Goal: Task Accomplishment & Management: Use online tool/utility

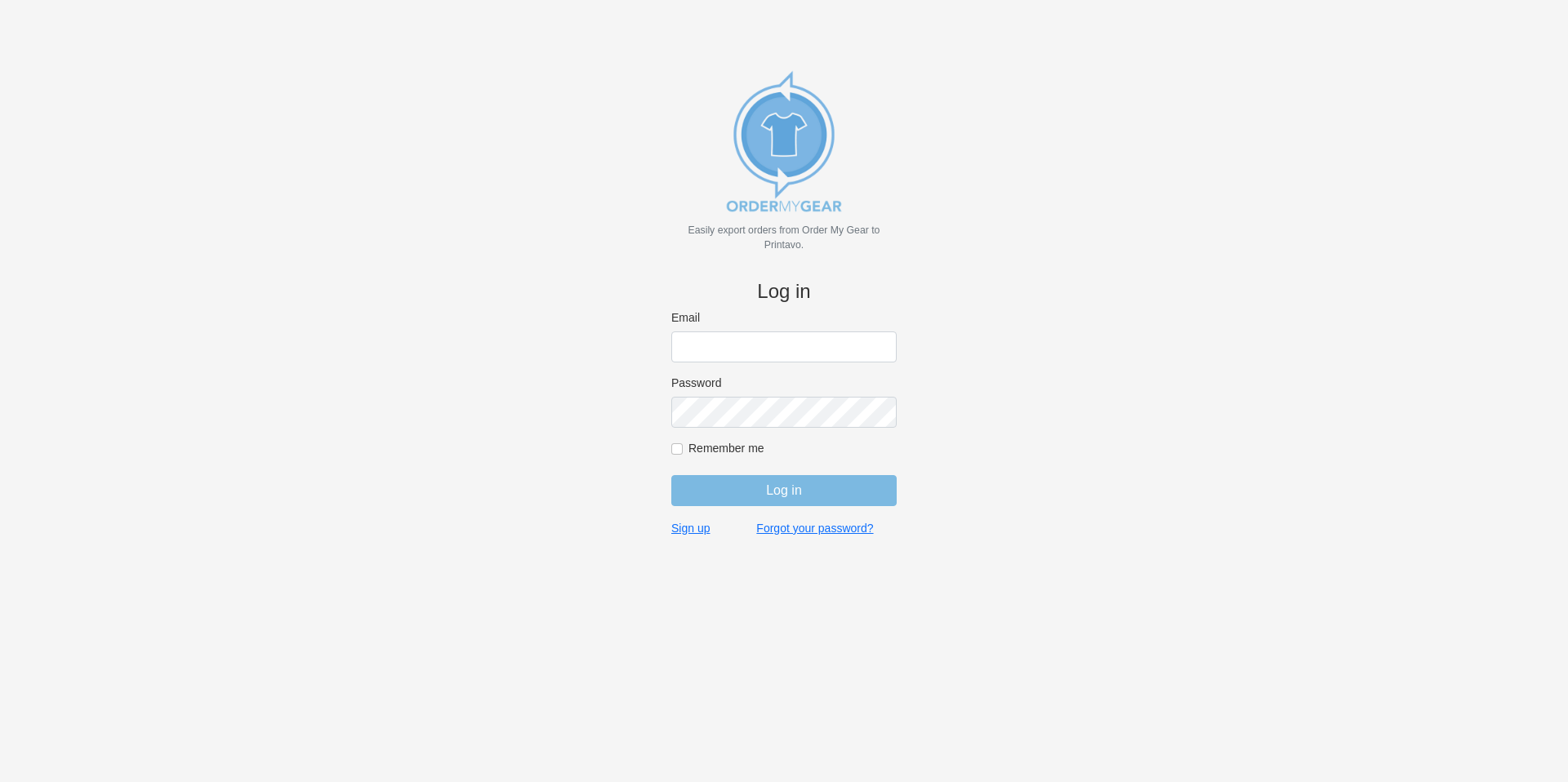
click at [727, 349] on input "Email" at bounding box center [784, 346] width 226 height 31
type input "gino@cishirts.com"
click at [769, 458] on div "Remember me" at bounding box center [784, 451] width 226 height 20
click at [767, 456] on div "Remember me" at bounding box center [784, 451] width 226 height 20
click at [767, 452] on label "Remember me" at bounding box center [792, 448] width 208 height 15
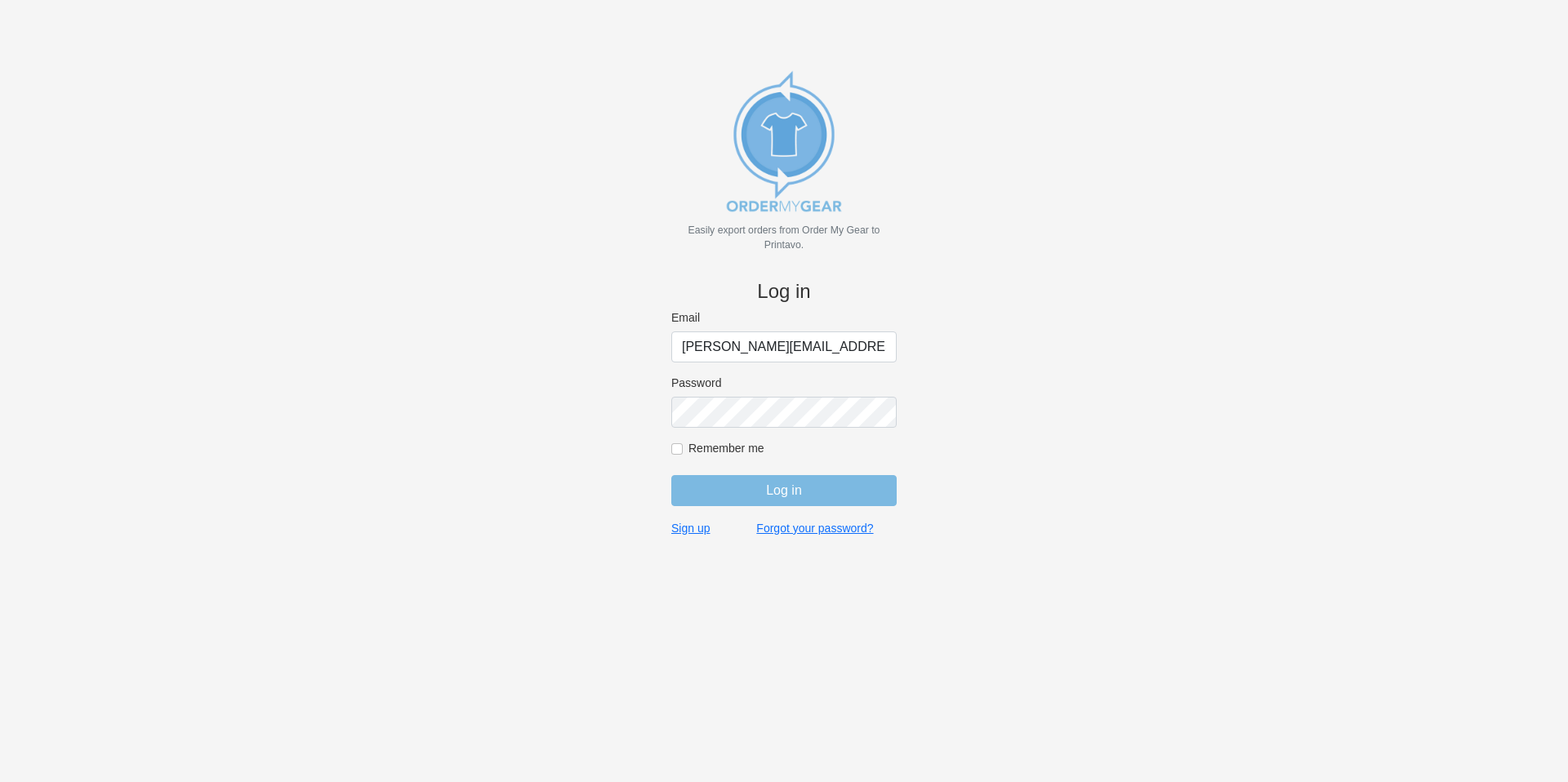
click at [682, 452] on input "Remember me" at bounding box center [677, 450] width 12 height 12
checkbox input "true"
click at [773, 481] on input "Log in" at bounding box center [784, 490] width 226 height 31
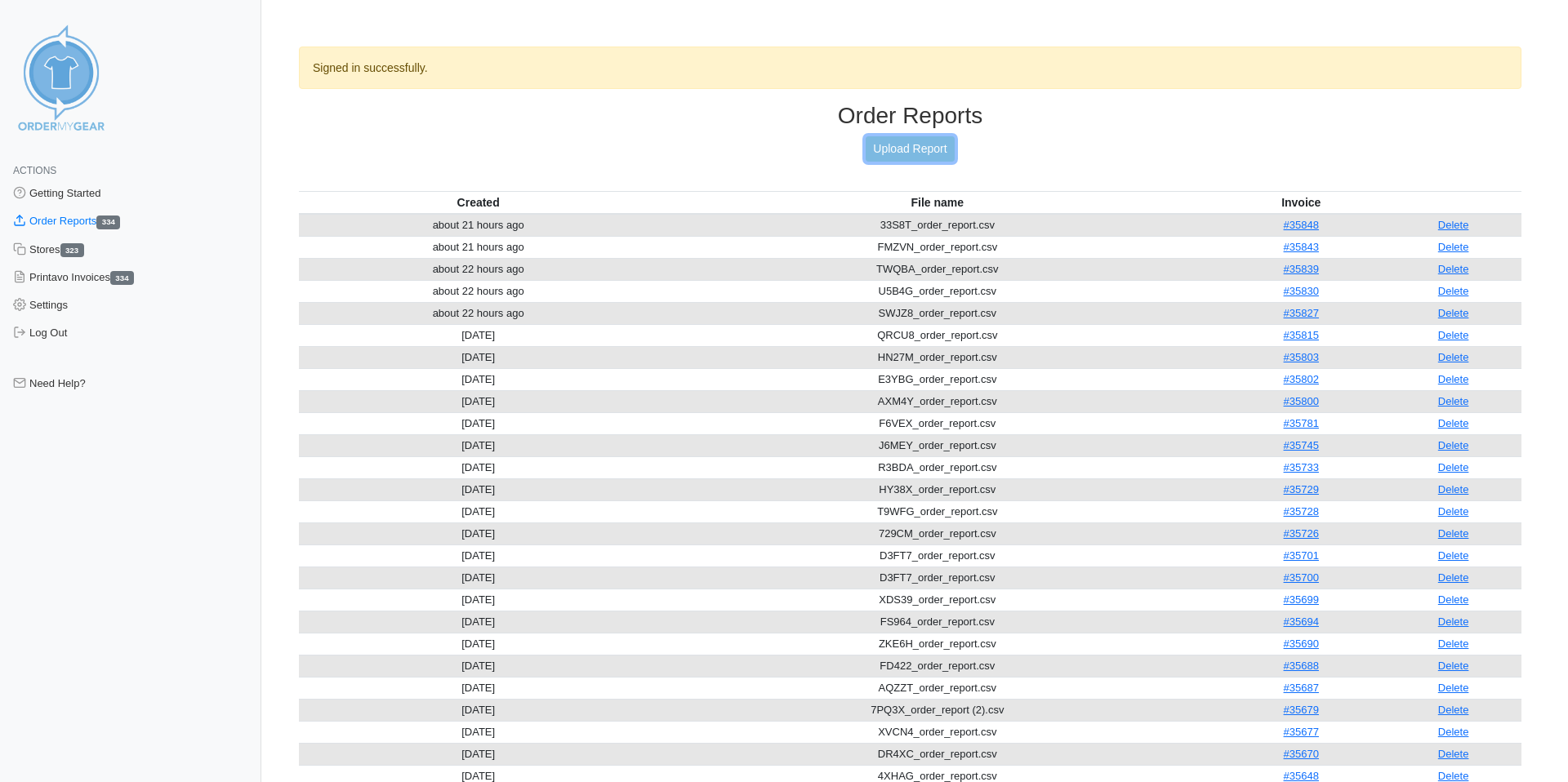
click at [941, 140] on link "Upload Report" at bounding box center [909, 149] width 88 height 26
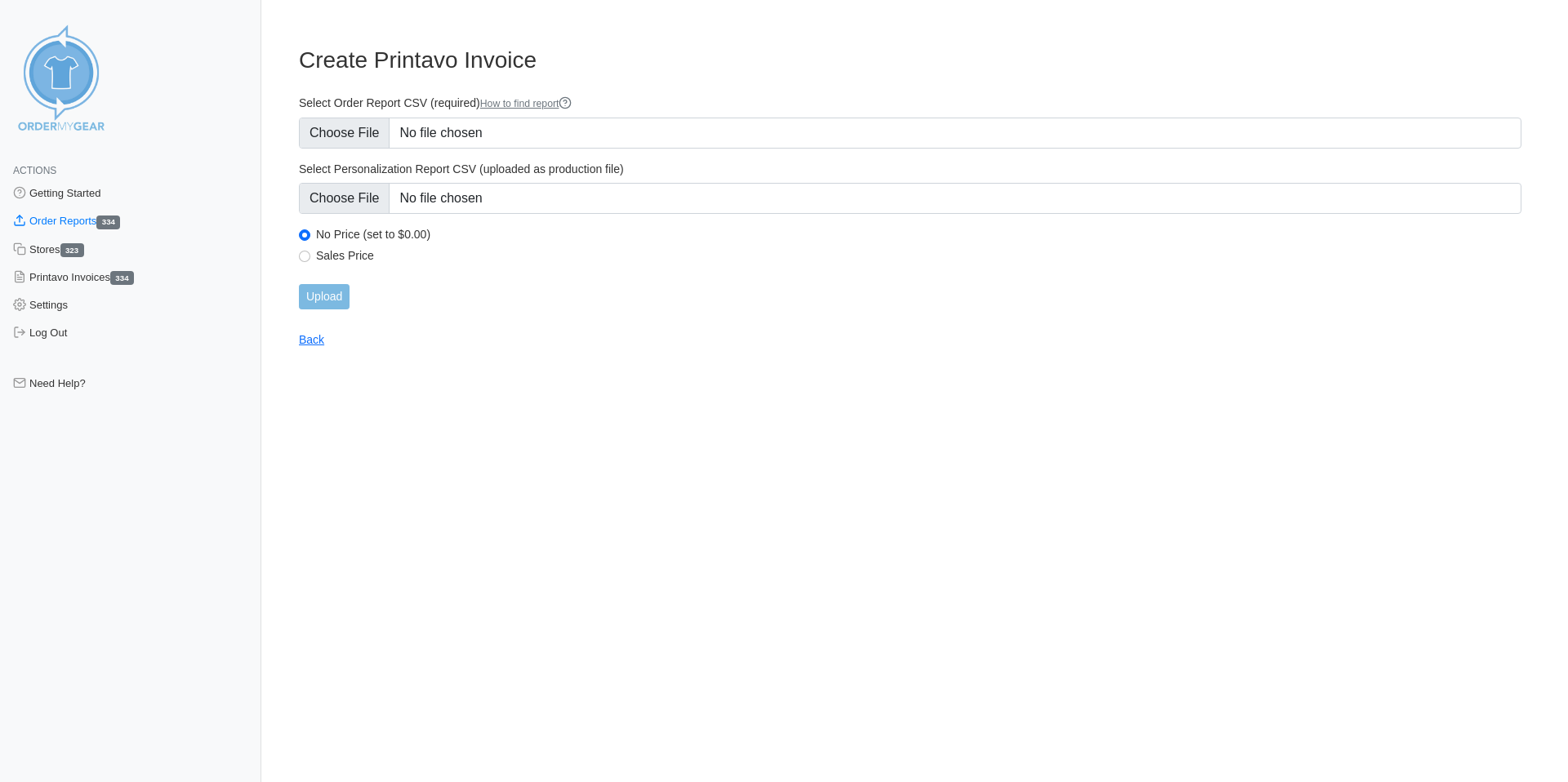
type input "C:\fakepath\EAGEX_order_report.csv"
click at [347, 303] on input "Upload" at bounding box center [323, 297] width 50 height 26
